Goal: Information Seeking & Learning: Learn about a topic

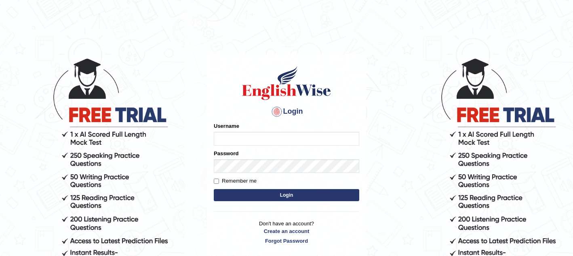
type input "sagesse_parramatta"
click at [248, 194] on button "Login" at bounding box center [286, 195] width 145 height 12
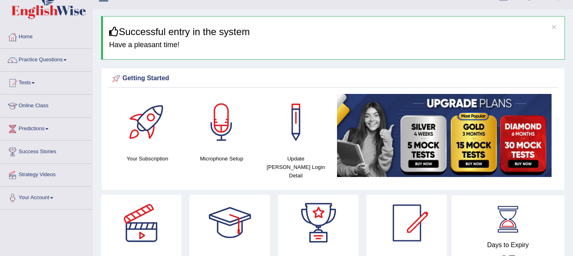
scroll to position [11, 0]
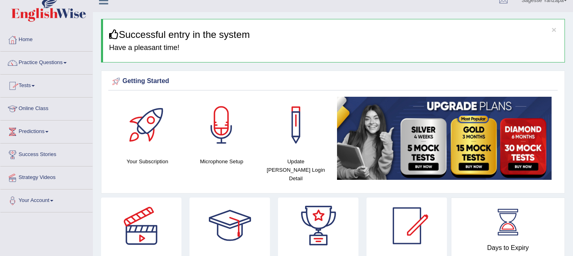
click at [41, 109] on link "Online Class" at bounding box center [46, 108] width 92 height 20
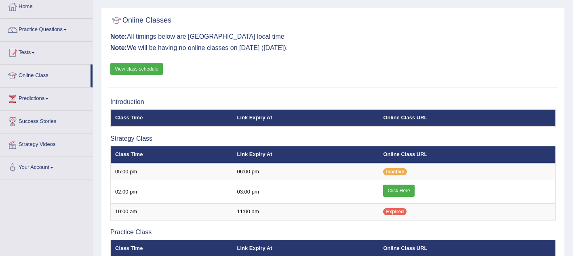
scroll to position [47, 0]
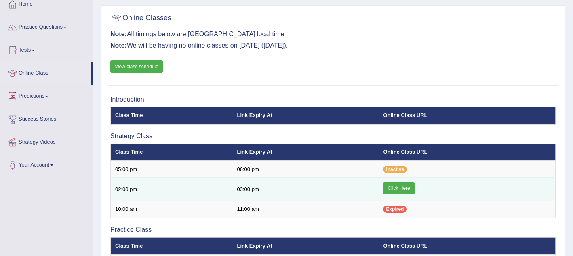
click at [398, 188] on link "Click Here" at bounding box center [398, 189] width 31 height 12
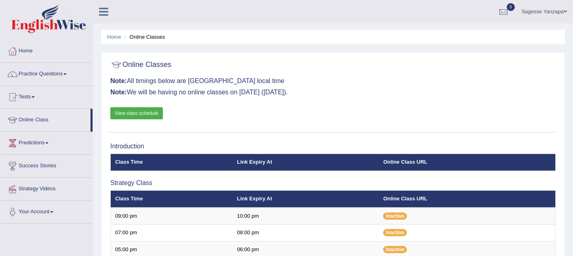
click at [54, 77] on link "Practice Questions" at bounding box center [46, 73] width 92 height 20
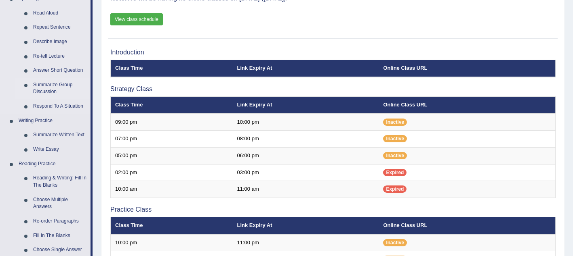
scroll to position [95, 0]
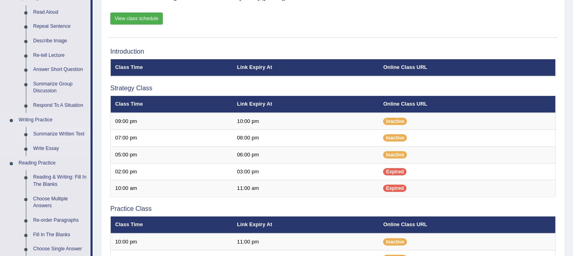
click at [66, 135] on link "Summarize Written Text" at bounding box center [59, 134] width 61 height 15
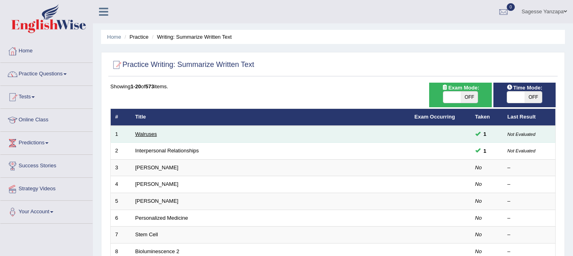
click at [153, 131] on link "Walruses" at bounding box center [146, 134] width 22 height 6
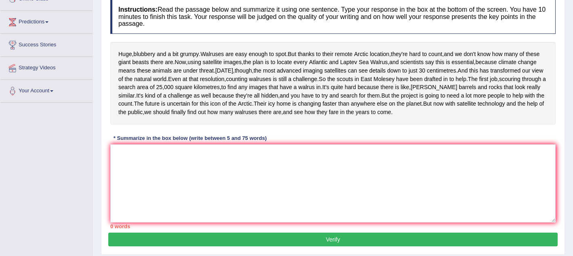
scroll to position [120, 0]
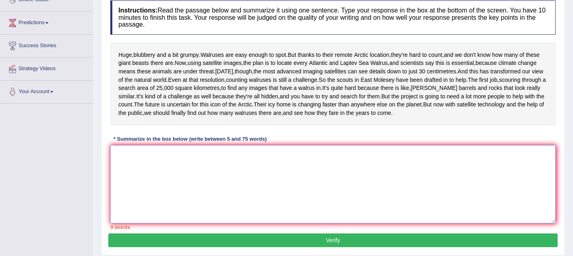
click at [132, 212] on textarea at bounding box center [332, 184] width 445 height 78
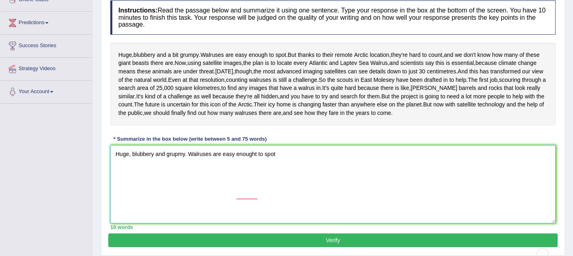
click at [0, 0] on div "grumpy." at bounding box center [0, 0] width 0 height 0
click at [0, 0] on span "blubbery" at bounding box center [0, 0] width 0 height 0
click at [0, 0] on span "enough" at bounding box center [0, 0] width 0 height 0
click at [0, 0] on span "spot" at bounding box center [0, 0] width 0 height 0
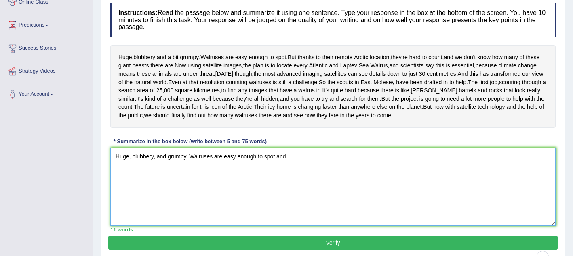
scroll to position [116, 0]
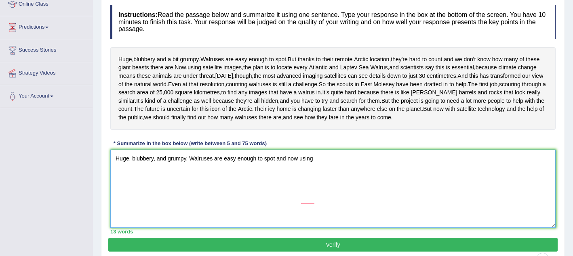
click at [325, 203] on textarea "Huge, blubbery, and grumpy. Walruses are easy enough to spot and now using" at bounding box center [332, 189] width 445 height 78
click at [300, 201] on textarea "Huge, blubbery, and grumpy. Walruses are easy enough to spot and now using" at bounding box center [332, 189] width 445 height 78
click at [328, 201] on textarea "Huge, blubbery, and grumpy. Walruses are easy enough to spot and now, using" at bounding box center [332, 189] width 445 height 78
click at [278, 202] on textarea "Huge, blubbery, and grumpy. Walruses are easy enough to spot and now, using" at bounding box center [332, 189] width 445 height 78
click at [324, 201] on textarea "Huge, blubbery, and grumpy. Walruses are easy enough to spot, and now, using" at bounding box center [332, 189] width 445 height 78
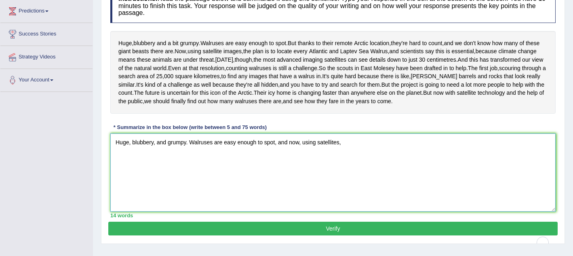
scroll to position [134, 0]
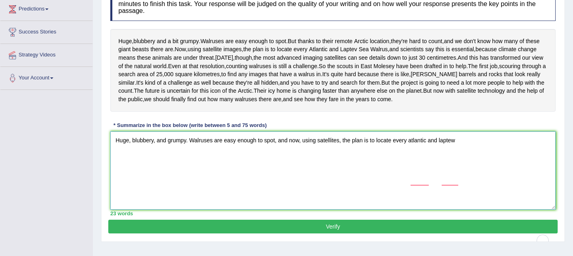
click at [0, 0] on span "Atlantic" at bounding box center [0, 0] width 0 height 0
click at [0, 0] on span "Laptev" at bounding box center [0, 0] width 0 height 0
drag, startPoint x: 305, startPoint y: 182, endPoint x: 397, endPoint y: 181, distance: 92.1
click at [397, 181] on textarea "Huge, blubbery, and grumpy. Walruses are easy enough to spot, and now, using sa…" at bounding box center [332, 171] width 445 height 78
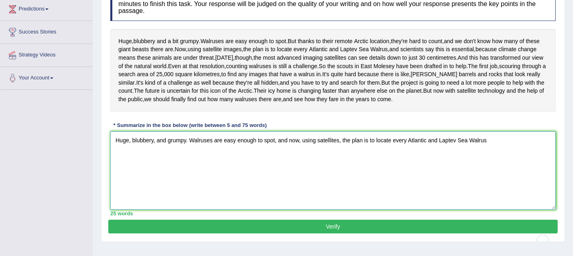
drag, startPoint x: 292, startPoint y: 184, endPoint x: 315, endPoint y: 184, distance: 23.8
click at [316, 184] on textarea "Huge, blubbery, and grumpy. Walruses are easy enough to spot, and now, using sa…" at bounding box center [332, 171] width 445 height 78
click at [291, 185] on textarea "Huge, blubbery, and grumpy. Walruses are easy enough to spot, and now, using sa…" at bounding box center [332, 171] width 445 height 78
click at [293, 183] on textarea "Huge, blubbery, and grumpy. Walruses are easy enough to spot, andow, using sate…" at bounding box center [332, 171] width 445 height 78
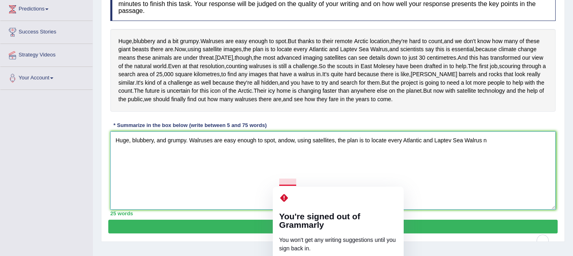
click at [290, 184] on textarea "Huge, blubbery, and grumpy. Walruses are easy enough to spot, andow, using sate…" at bounding box center [332, 171] width 445 height 78
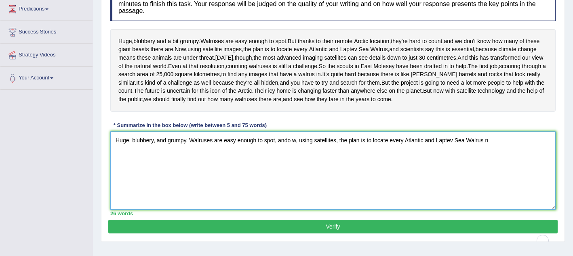
click at [289, 181] on textarea "Huge, blubbery, and grumpy. Walruses are easy enough to spot, ando w, using sat…" at bounding box center [332, 171] width 445 height 78
drag, startPoint x: 292, startPoint y: 183, endPoint x: 425, endPoint y: 203, distance: 135.2
click at [425, 203] on textarea "Huge, blubbery, and grumpy. Walruses are easy enough to spot, and o w, using sa…" at bounding box center [332, 171] width 445 height 78
click at [0, 0] on span "at" at bounding box center [0, 0] width 0 height 0
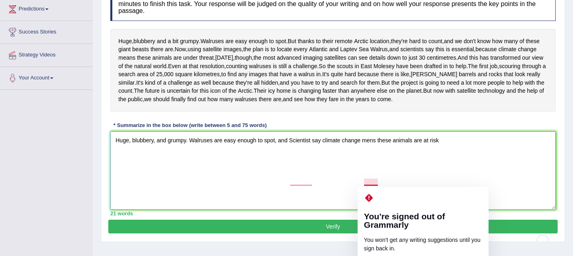
click at [0, 0] on span "means" at bounding box center [0, 0] width 0 height 0
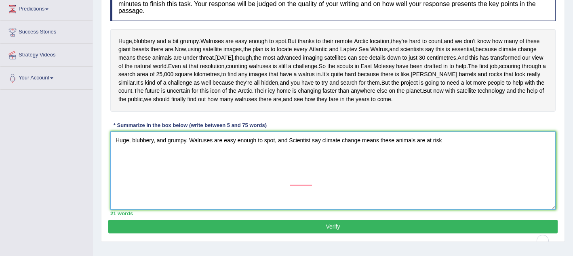
click at [0, 0] on span "scientists" at bounding box center [0, 0] width 0 height 0
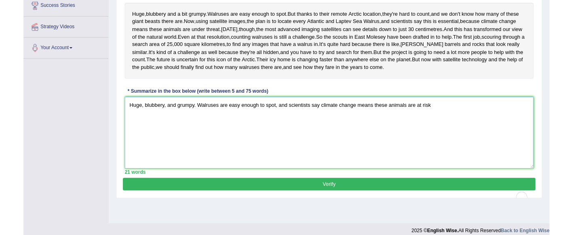
scroll to position [159, 0]
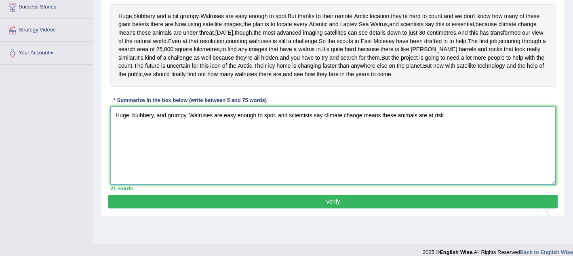
click at [447, 159] on textarea "Huge, blubbery, and grumpy. Walruses are easy enough to spot, and scientists sa…" at bounding box center [332, 146] width 445 height 78
click at [0, 0] on span "Furthermore," at bounding box center [0, 0] width 0 height 0
click at [457, 178] on textarea "Huge, blubbery, and grumpy. Walruses are easy enough to spot, and scientists sa…" at bounding box center [332, 146] width 445 height 78
click at [0, 0] on span "through" at bounding box center [0, 0] width 0 height 0
click at [0, 0] on span "imaging," at bounding box center [0, 0] width 0 height 0
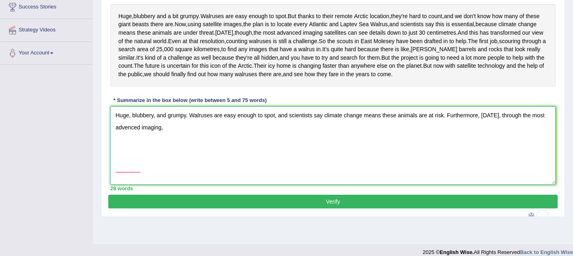
click at [167, 169] on textarea "Huge, blubbery, and grumpy. Walruses are easy enough to spot, and scientists sa…" at bounding box center [332, 146] width 445 height 78
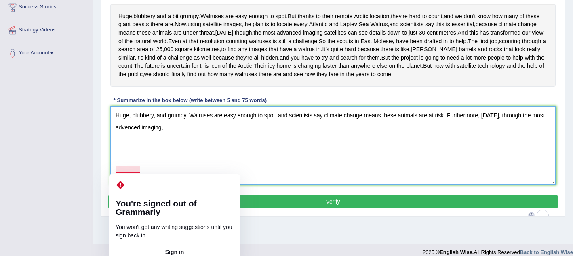
click at [174, 169] on textarea "Huge, blubbery, and grumpy. Walruses are easy enough to spot, and scientists sa…" at bounding box center [332, 146] width 445 height 78
click at [128, 170] on textarea "Huge, blubbery, and grumpy. Walruses are easy enough to spot, and scientists sa…" at bounding box center [332, 146] width 445 height 78
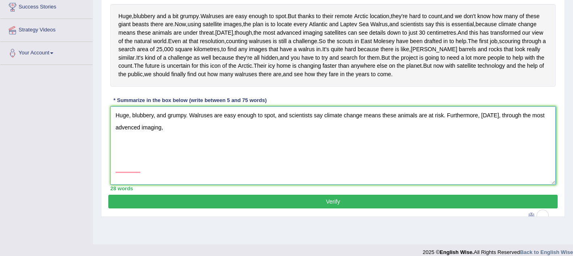
click at [0, 0] on span "advanced" at bounding box center [0, 0] width 0 height 0
click at [171, 169] on textarea "Huge, blubbery, and grumpy. Walruses are easy enough to spot, and scientists sa…" at bounding box center [332, 146] width 445 height 78
click at [114, 49] on div "Huge , blubbery and a bit grumpy . Walruses are easy enough to spot . But thank…" at bounding box center [332, 45] width 445 height 83
drag, startPoint x: 108, startPoint y: 51, endPoint x: 122, endPoint y: 48, distance: 13.8
click at [122, 48] on div "Instructions: Read the passage below and summarize it using one sentence. Type …" at bounding box center [332, 76] width 449 height 237
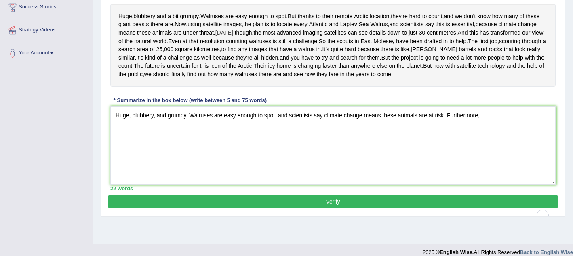
click at [215, 37] on span "[DATE]" at bounding box center [224, 33] width 18 height 8
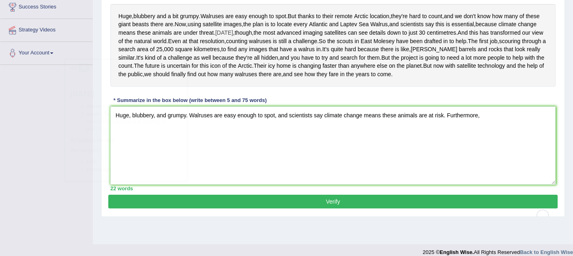
click at [215, 37] on span "[DATE]" at bounding box center [224, 33] width 18 height 8
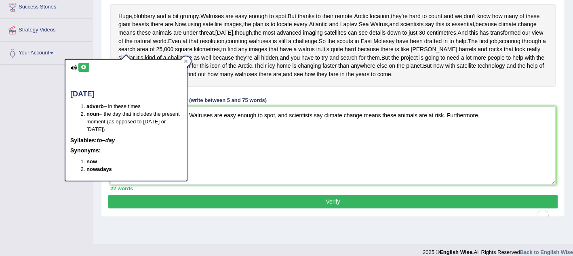
click at [208, 56] on div "Huge , blubbery and a bit grumpy . Walruses are easy enough to spot . But thank…" at bounding box center [332, 45] width 445 height 83
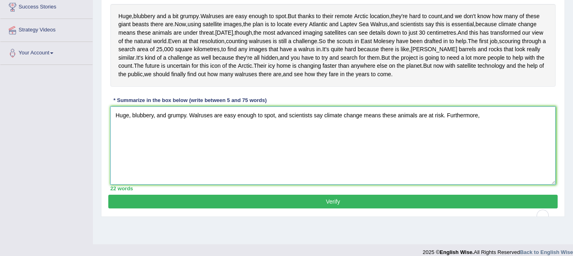
click at [488, 158] on textarea "Huge, blubbery, and grumpy. Walruses are easy enough to spot, and scientists sa…" at bounding box center [332, 146] width 445 height 78
click at [509, 157] on textarea "Huge, blubbery, and grumpy. Walruses are easy enough to spot, and scientists sa…" at bounding box center [332, 146] width 445 height 78
click at [0, 0] on span "through" at bounding box center [0, 0] width 0 height 0
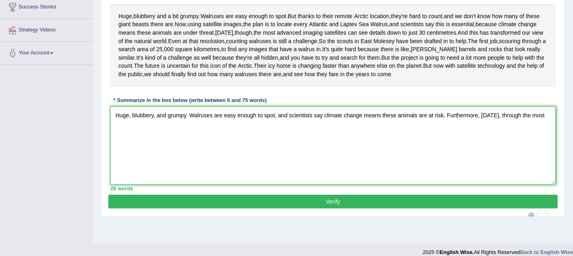
click at [544, 157] on textarea "Huge, blubbery, and grumpy. Walruses are easy enough to spot, and scientists sa…" at bounding box center [332, 146] width 445 height 78
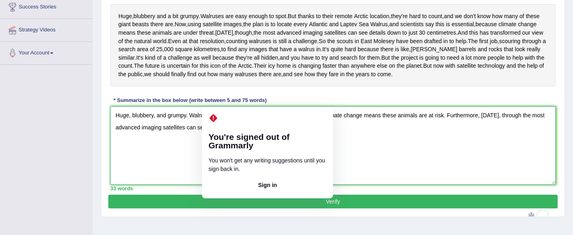
click at [0, 0] on span "details" at bounding box center [0, 0] width 0 height 0
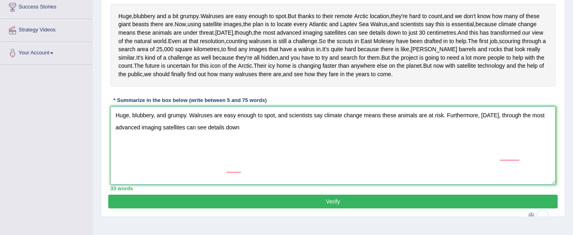
click at [245, 169] on textarea "Huge, blubbery, and grumpy. Walruses are easy enough to spot, and scientists sa…" at bounding box center [332, 146] width 445 height 78
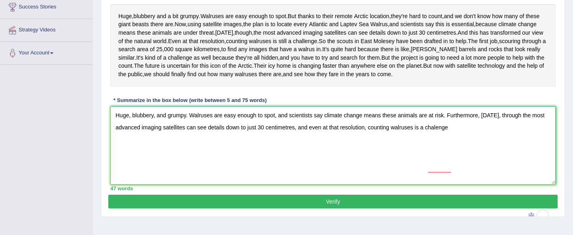
click at [0, 0] on span "challenge." at bounding box center [0, 0] width 0 height 0
click at [0, 0] on span "through" at bounding box center [0, 0] width 0 height 0
click at [434, 172] on textarea "Huge, blubbery, and grumpy. Walruses are easy enough to spot, and scientists sa…" at bounding box center [332, 146] width 445 height 78
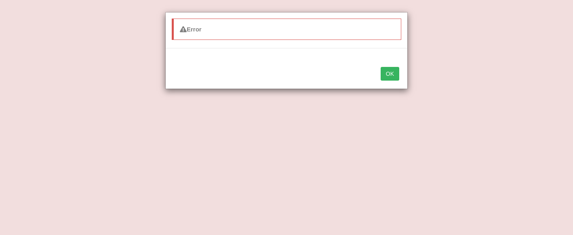
click at [387, 78] on button "OK" at bounding box center [389, 74] width 19 height 14
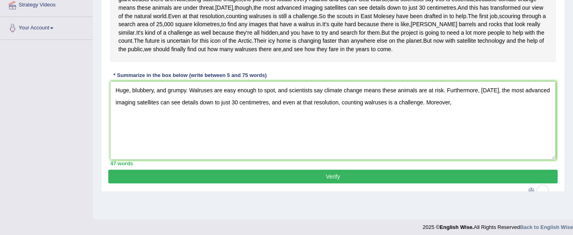
scroll to position [183, 0]
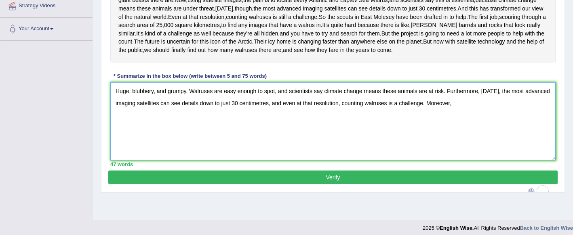
click at [462, 147] on textarea "Huge, blubbery, and grumpy. Walruses are easy enough to spot, and scientists sa…" at bounding box center [332, 121] width 445 height 78
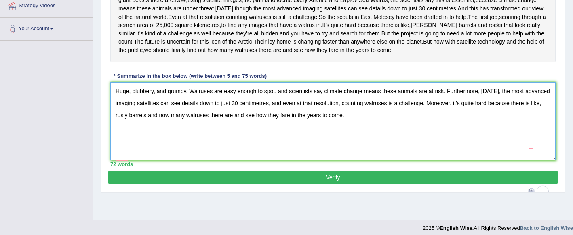
click at [0, 0] on span "to" at bounding box center [0, 0] width 0 height 0
click at [232, 157] on textarea "Huge, blubbery, and grumpy. Walruses are easy enough to spot, and scientists sa…" at bounding box center [332, 121] width 445 height 78
click at [142, 161] on textarea "Huge, blubbery, and grumpy. Walruses are easy enough to spot, and scientists sa…" at bounding box center [332, 121] width 445 height 78
click at [0, 0] on span "[PERSON_NAME]" at bounding box center [0, 0] width 0 height 0
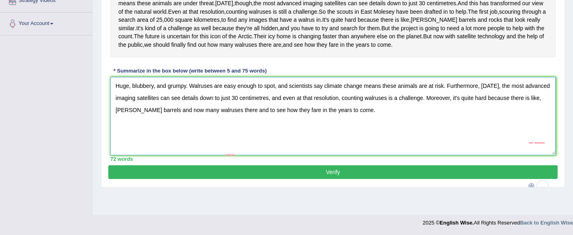
click at [404, 155] on textarea "Huge, blubbery, and grumpy. Walruses are easy enough to spot, and scientists sa…" at bounding box center [332, 116] width 445 height 78
type textarea "Huge, blubbery, and grumpy. Walruses are easy enough to spot, and scientists sa…"
click at [343, 179] on button "Verify" at bounding box center [332, 173] width 449 height 14
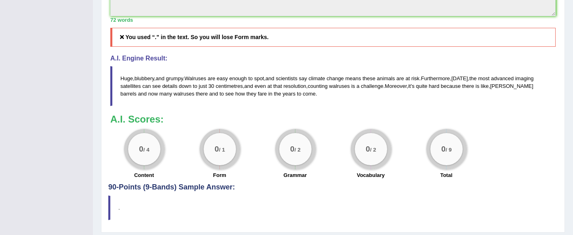
scroll to position [301, 0]
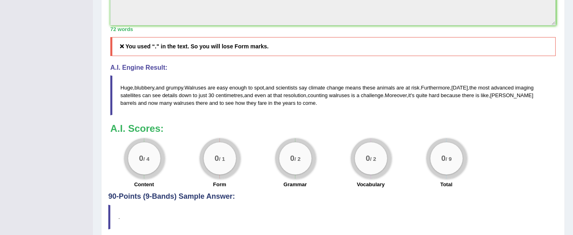
click at [119, 49] on icon at bounding box center [121, 47] width 7 height 6
click at [121, 49] on icon at bounding box center [121, 47] width 7 height 6
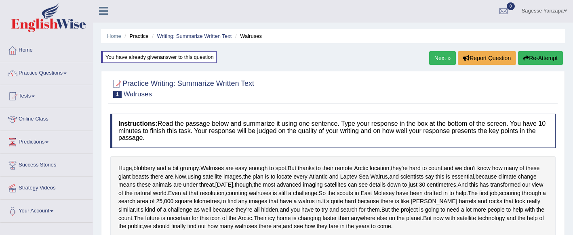
scroll to position [0, 0]
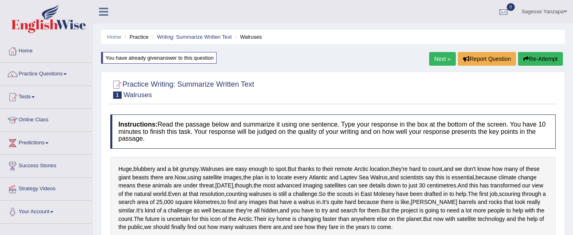
click at [543, 58] on button "Re-Attempt" at bounding box center [540, 59] width 45 height 14
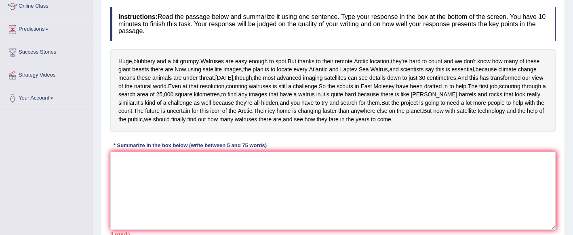
scroll to position [118, 0]
